Goal: Complete application form

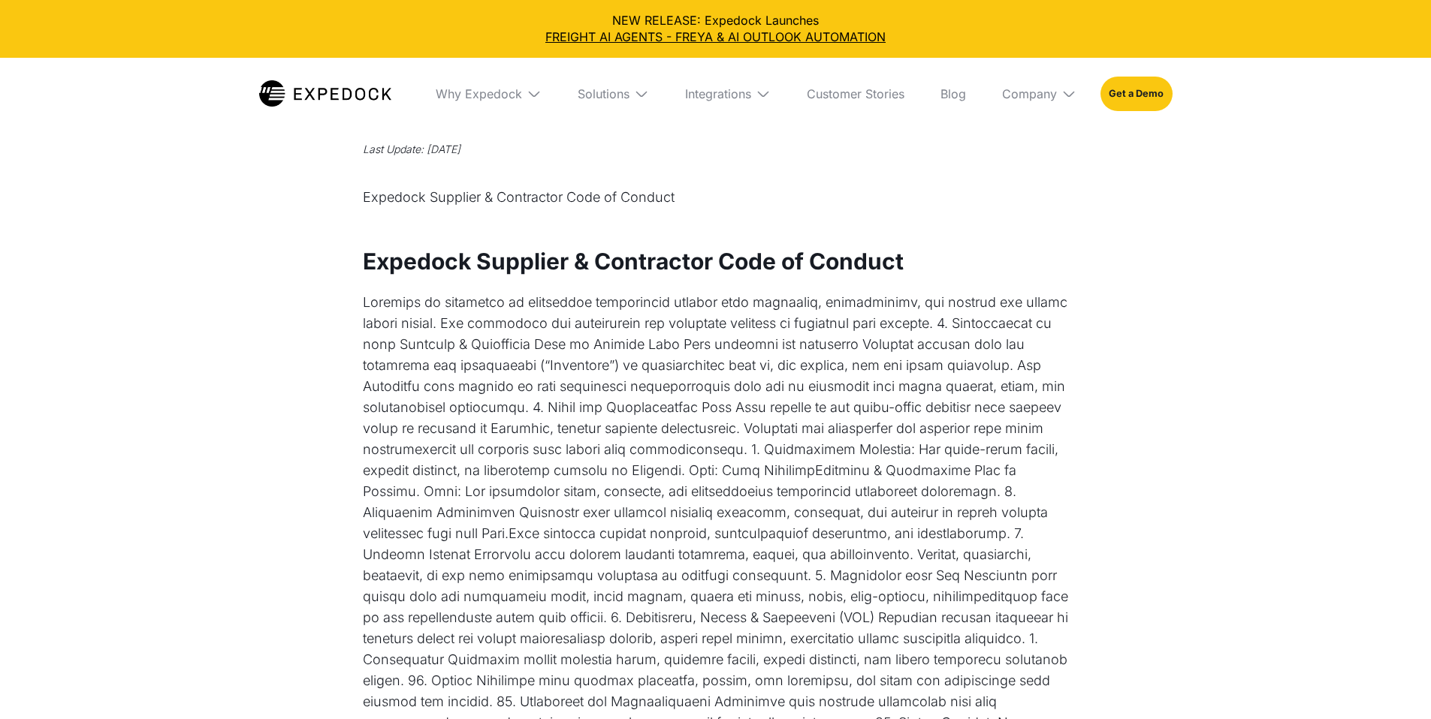
select select
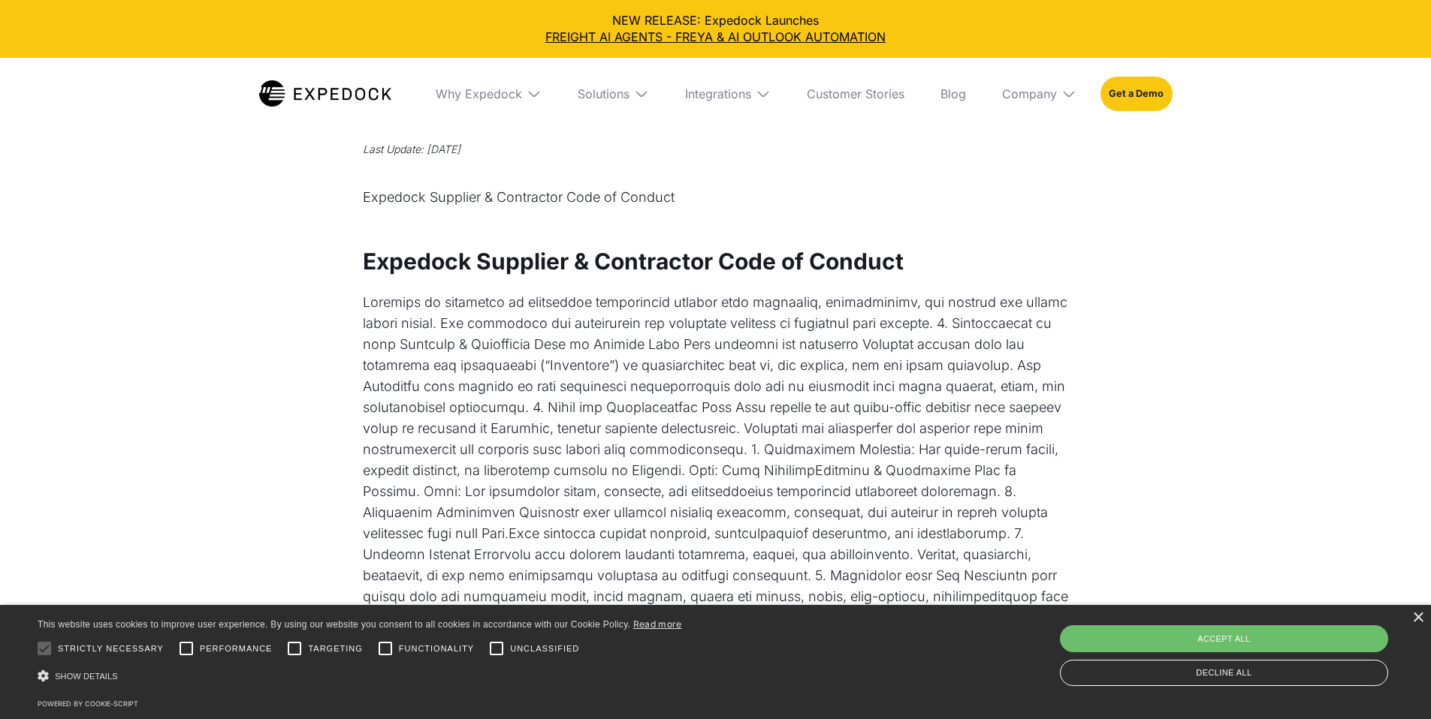
click at [1409, 620] on div "× This website uses cookies to improve user experience. By using our website yo…" at bounding box center [715, 662] width 1431 height 114
click at [1413, 619] on div "×" at bounding box center [1417, 618] width 11 height 11
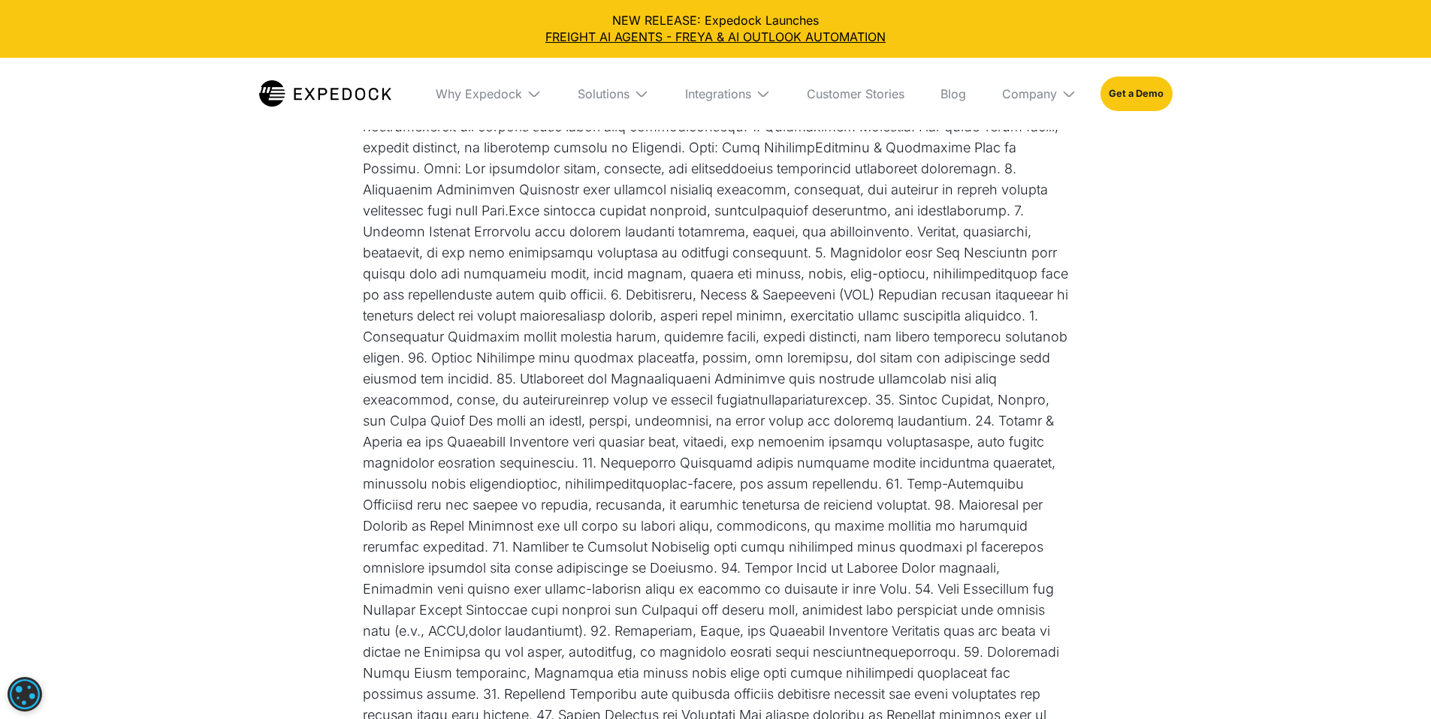
scroll to position [84, 0]
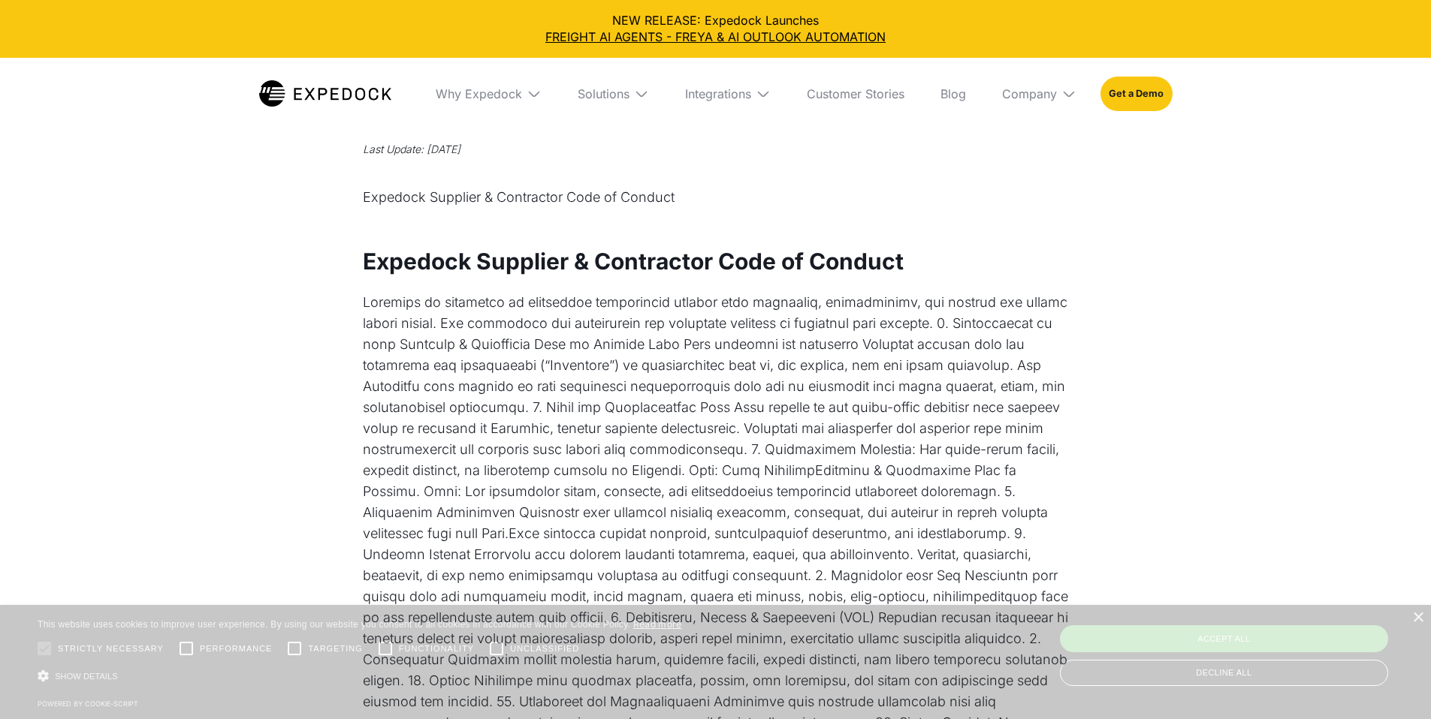
select select
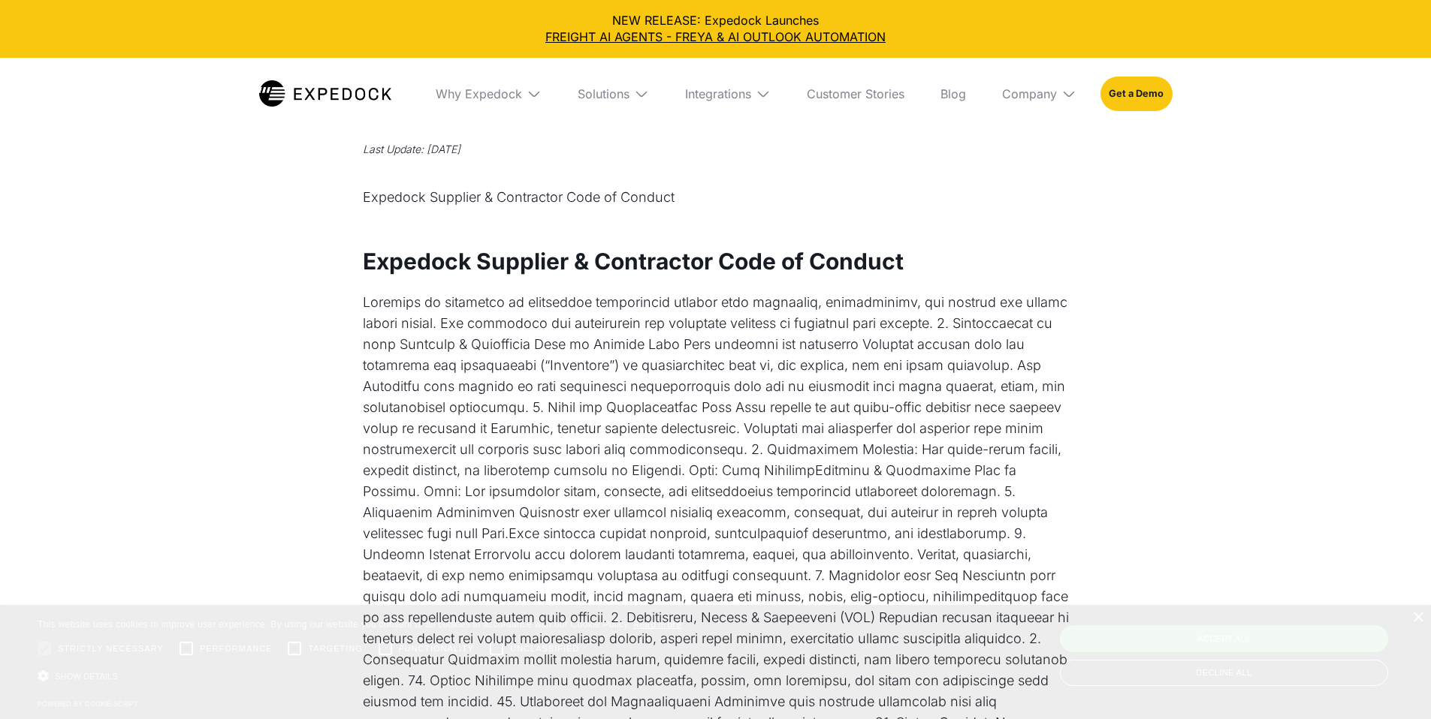
select select
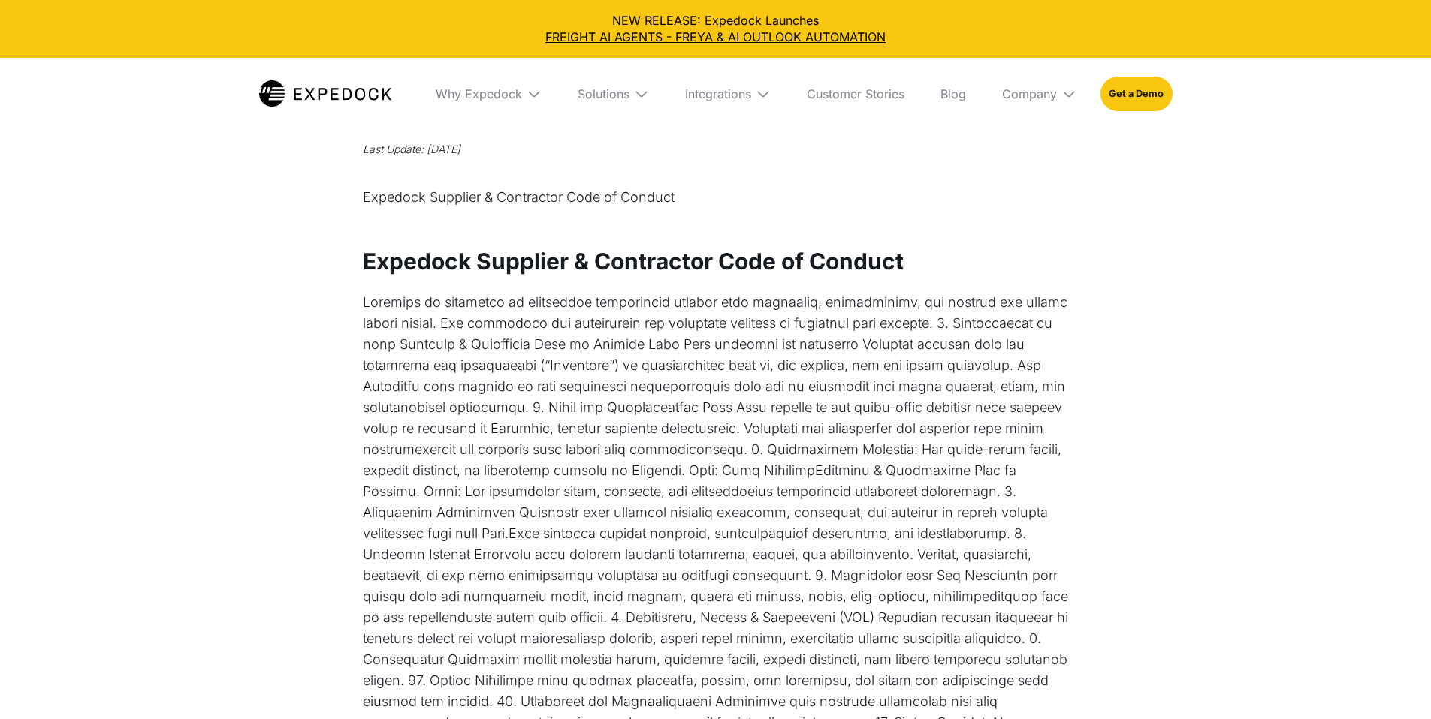
select select
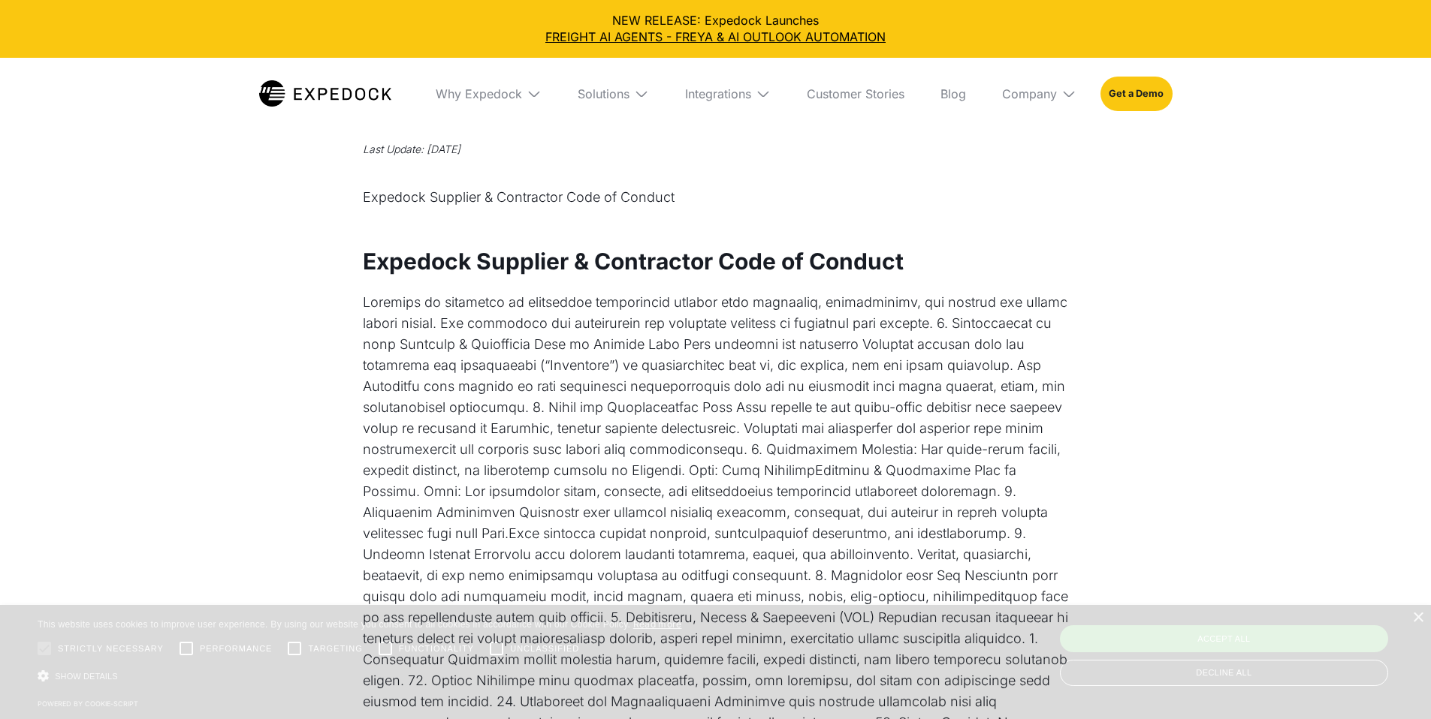
select select
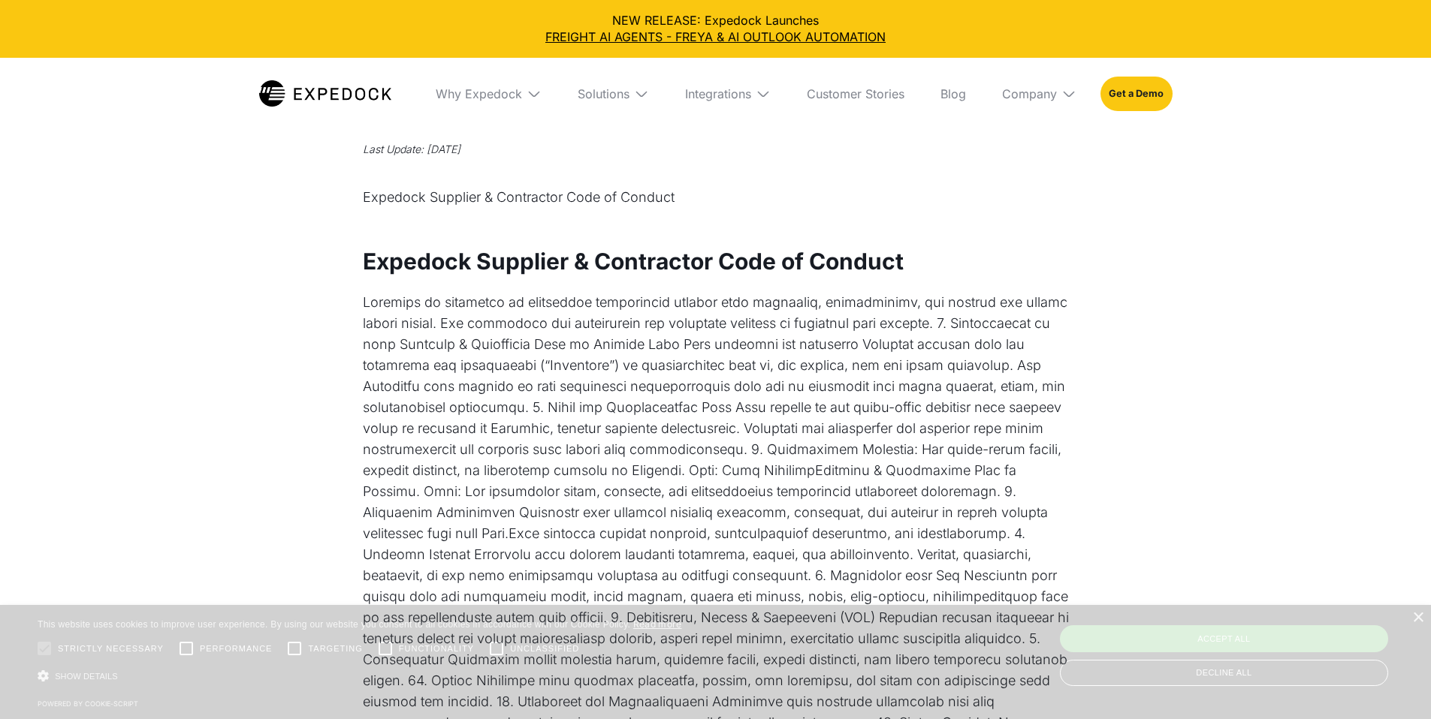
select select
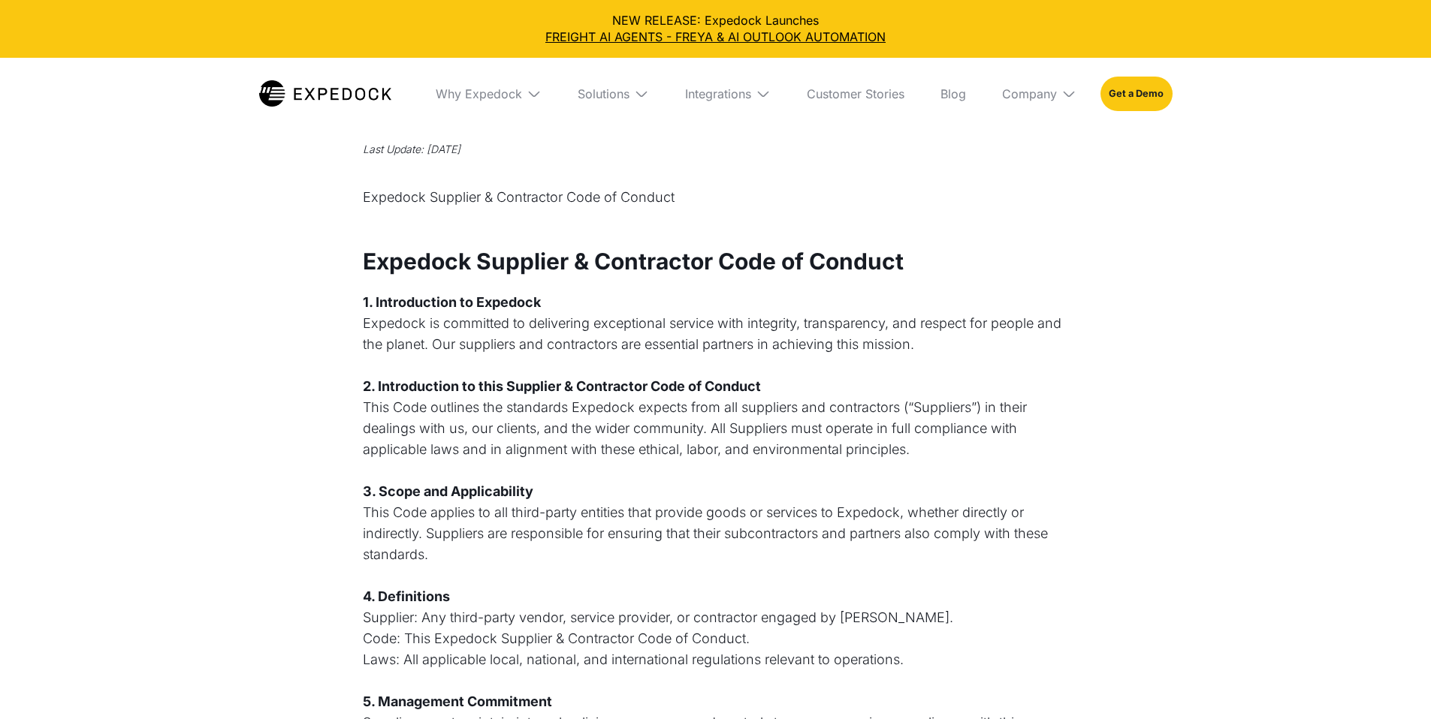
select select
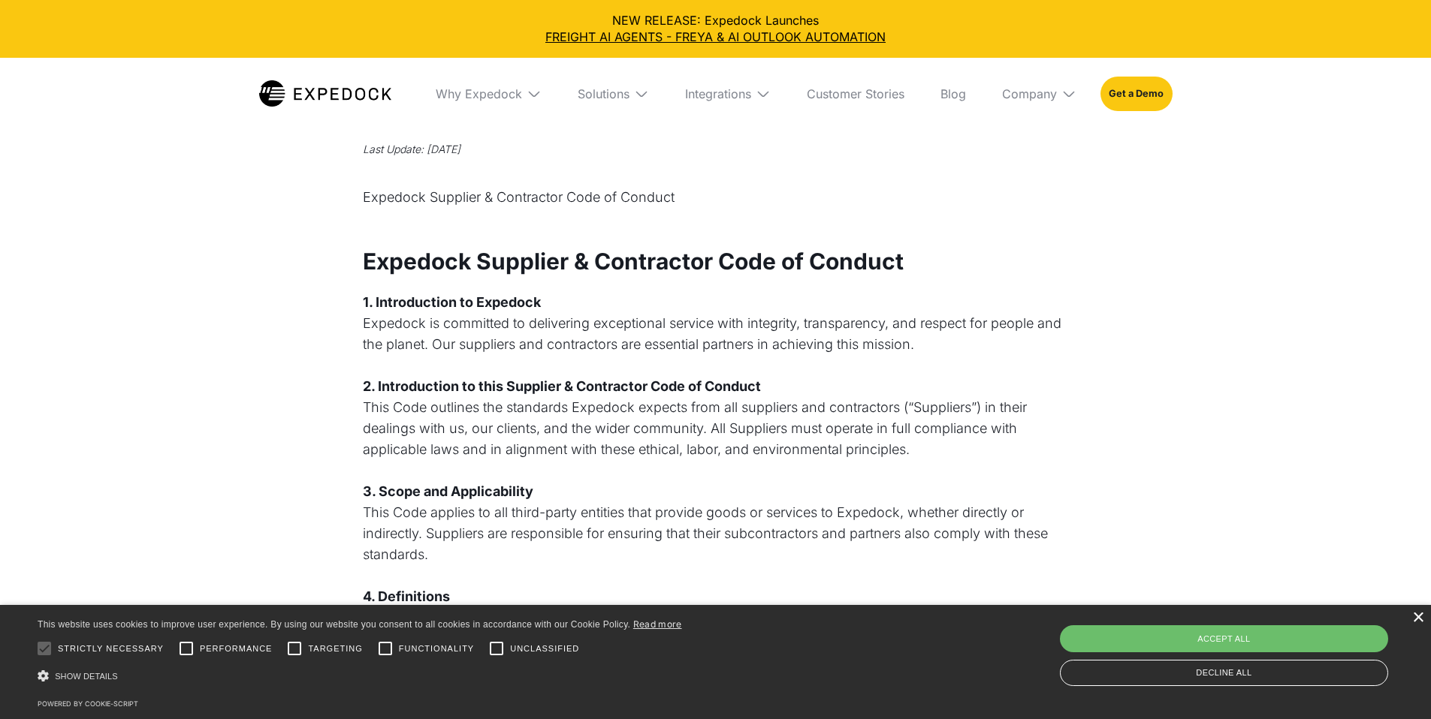
click at [1420, 621] on div "×" at bounding box center [1417, 618] width 11 height 11
